Goal: Task Accomplishment & Management: Manage account settings

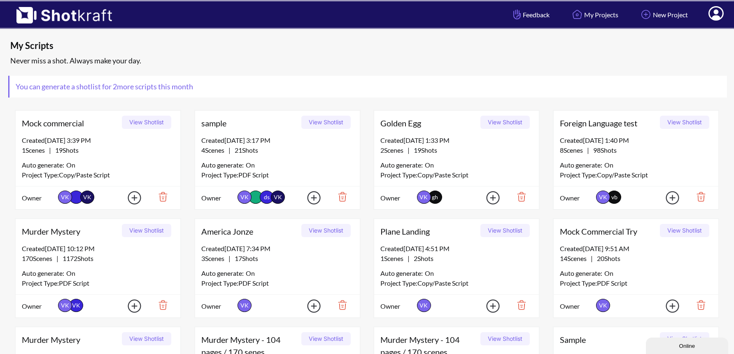
click at [717, 13] on icon at bounding box center [715, 14] width 9 height 10
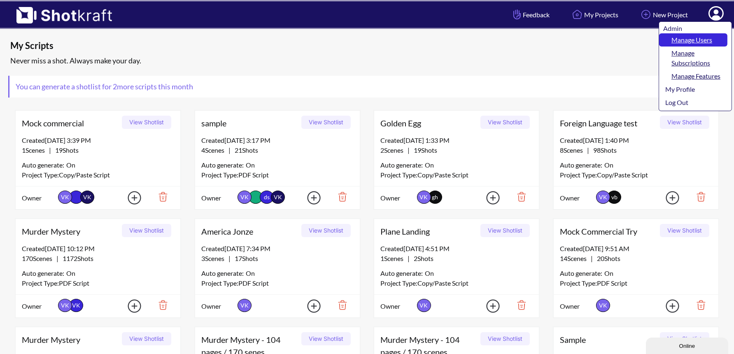
click at [711, 38] on link "Manage Users" at bounding box center [693, 39] width 68 height 13
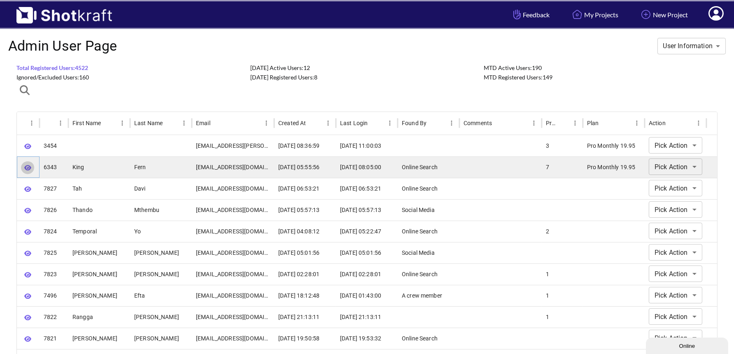
click at [26, 167] on icon "button" at bounding box center [27, 168] width 7 height 6
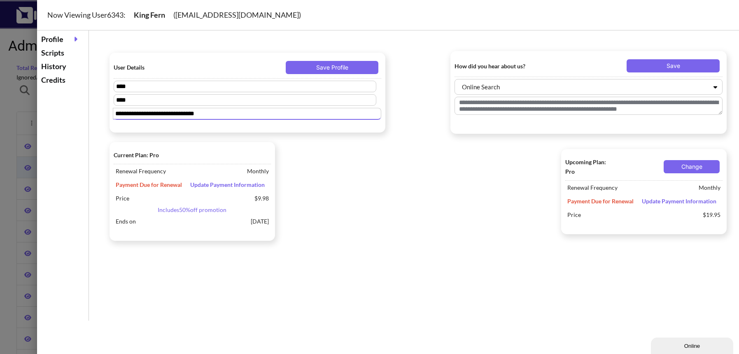
drag, startPoint x: 221, startPoint y: 116, endPoint x: 101, endPoint y: 112, distance: 120.7
click at [101, 112] on div "**********" at bounding box center [418, 175] width 642 height 290
click at [60, 70] on div "History" at bounding box center [62, 67] width 47 height 14
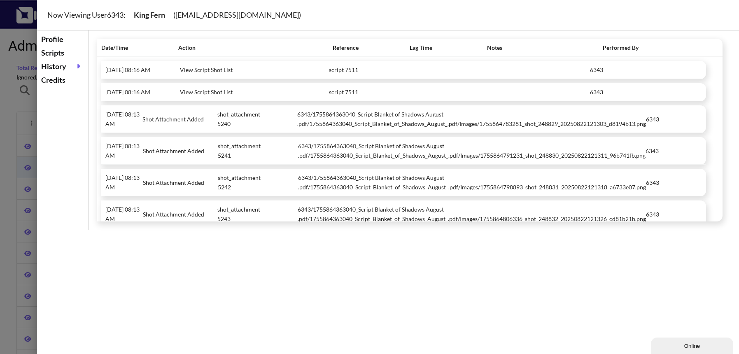
click at [66, 83] on div "Credits" at bounding box center [62, 80] width 47 height 14
